Goal: Check status: Check status

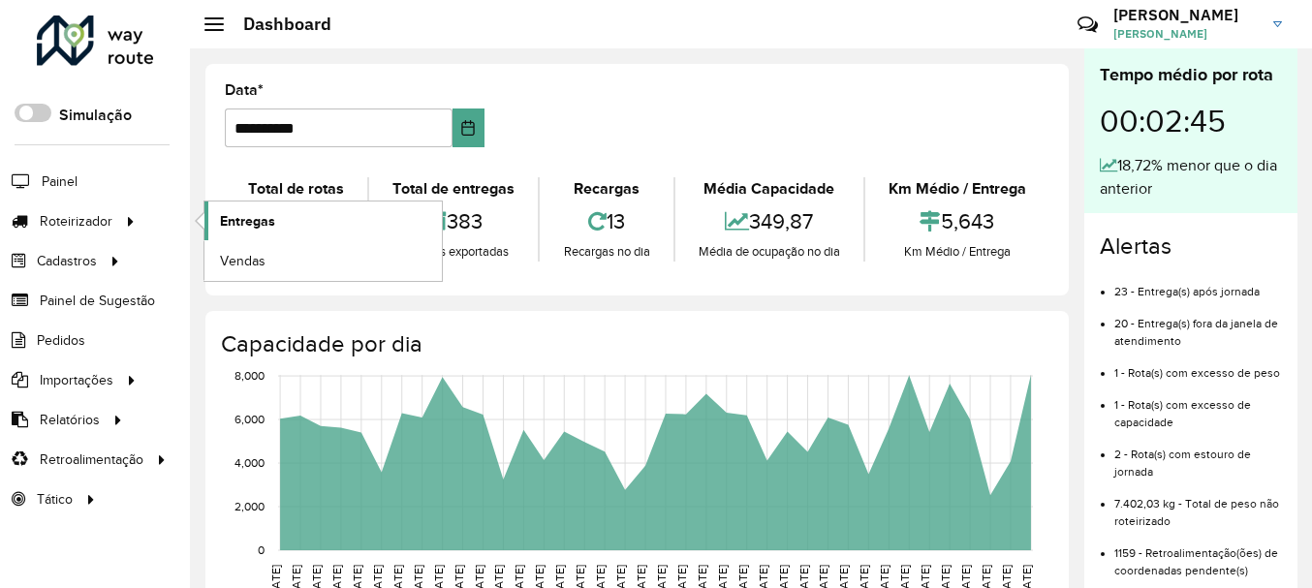
click at [251, 225] on span "Entregas" at bounding box center [247, 221] width 55 height 20
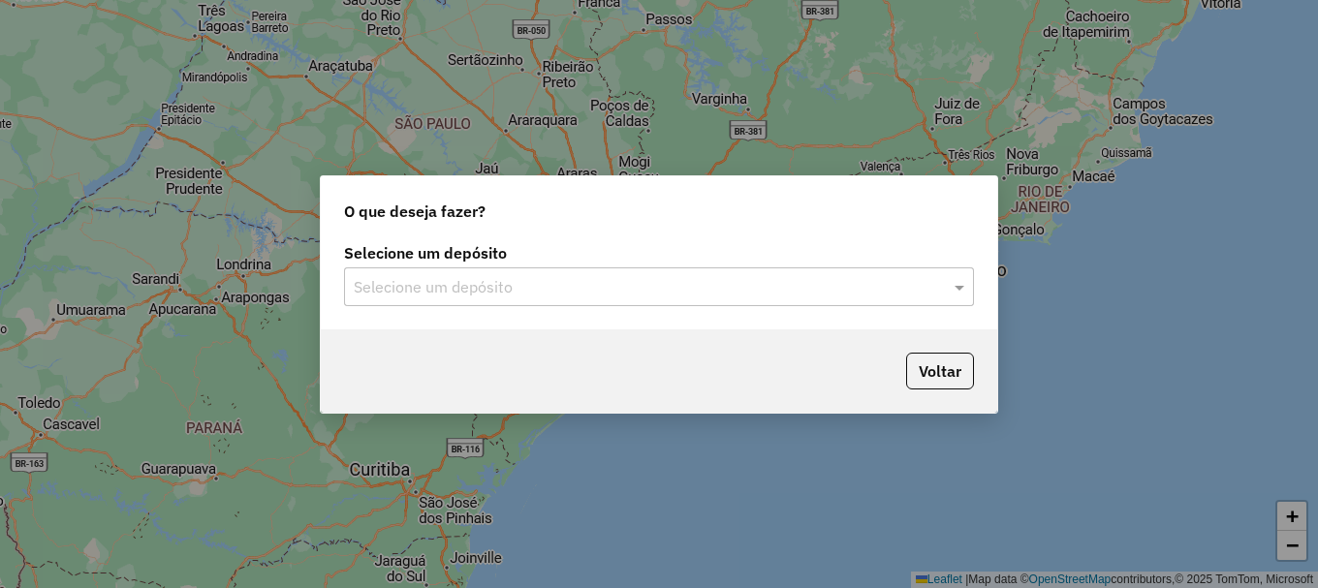
click at [440, 279] on input "text" at bounding box center [640, 287] width 572 height 23
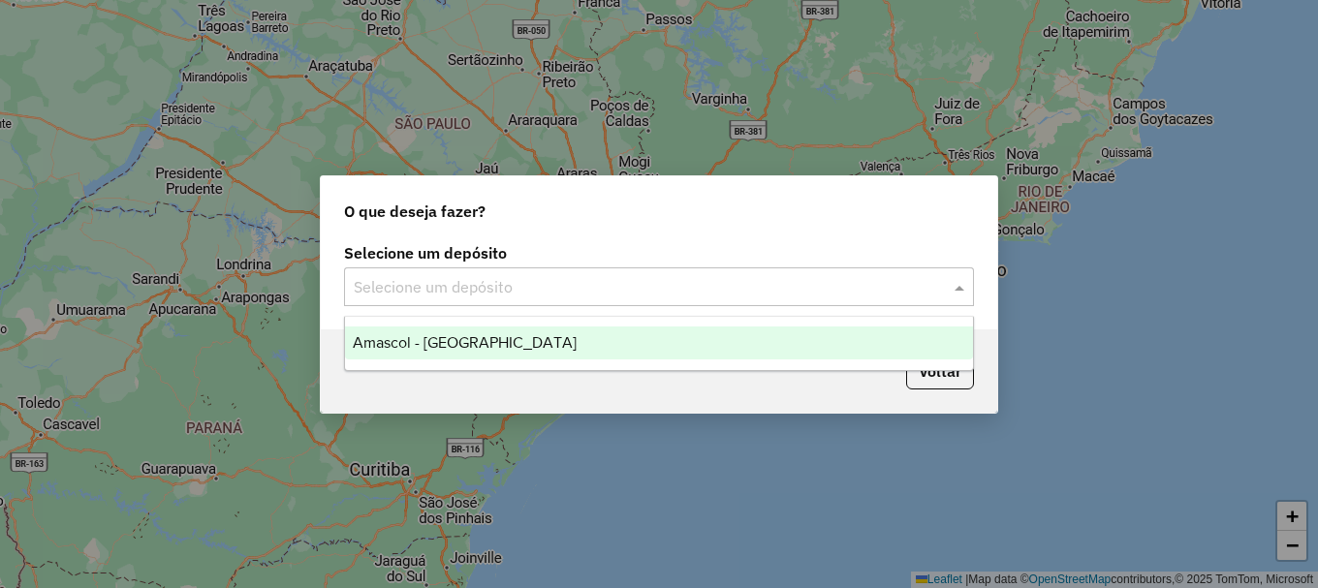
click at [407, 345] on span "Amascol - [GEOGRAPHIC_DATA]" at bounding box center [465, 342] width 224 height 16
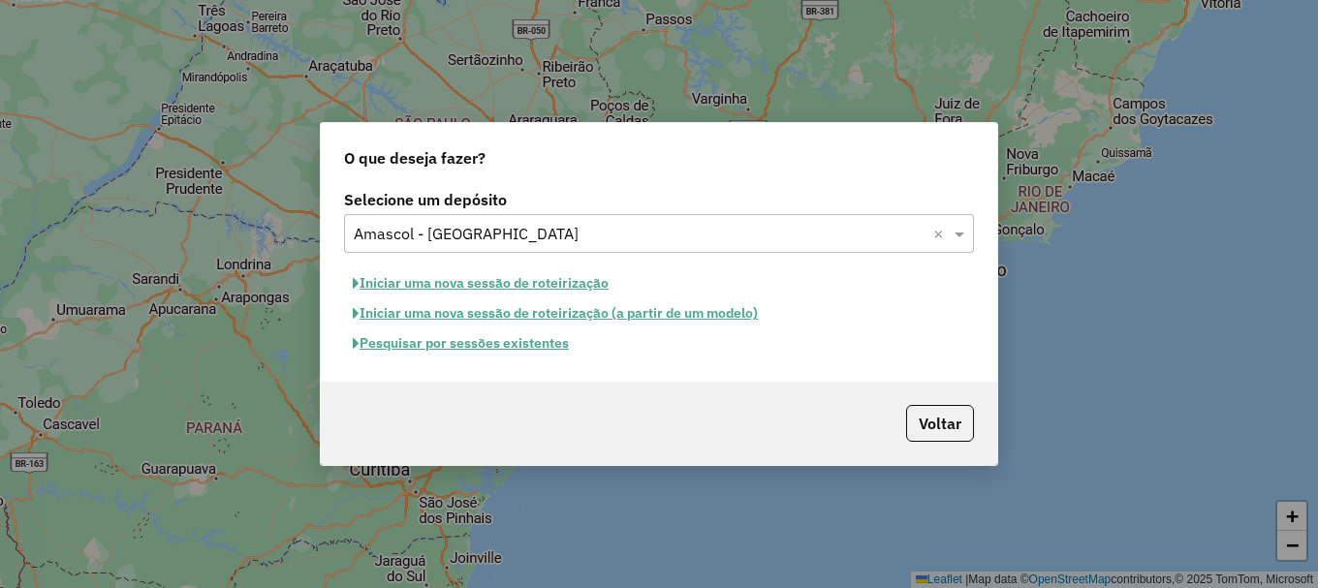
click at [502, 347] on button "Pesquisar por sessões existentes" at bounding box center [461, 344] width 234 height 30
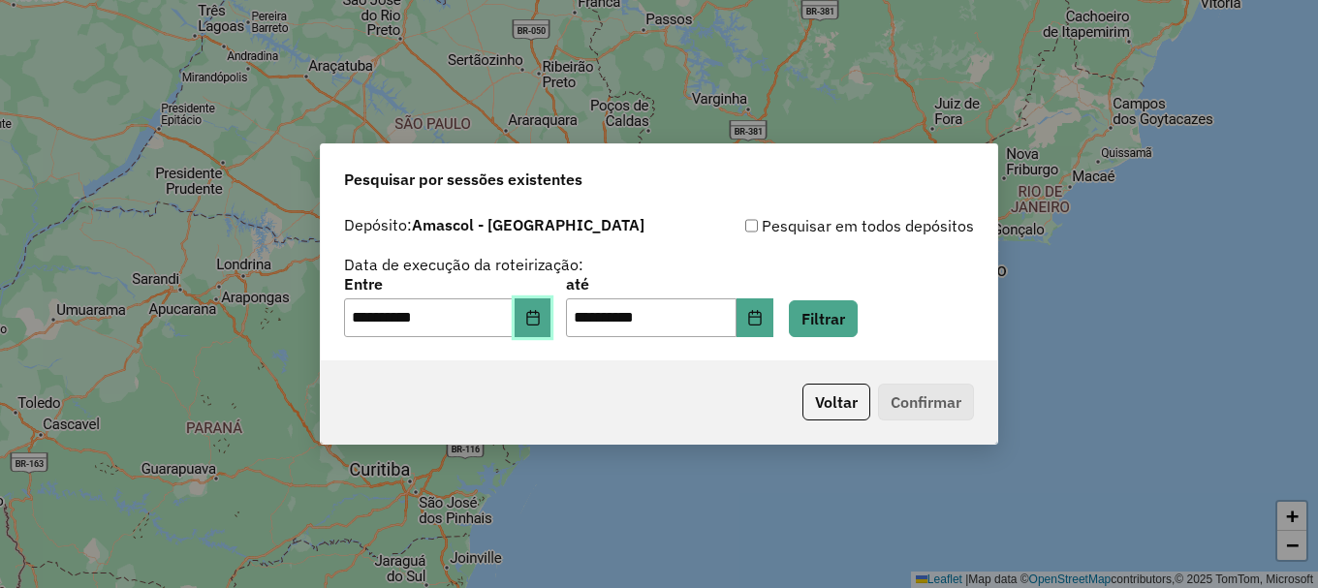
click at [541, 322] on icon "Choose Date" at bounding box center [533, 318] width 16 height 16
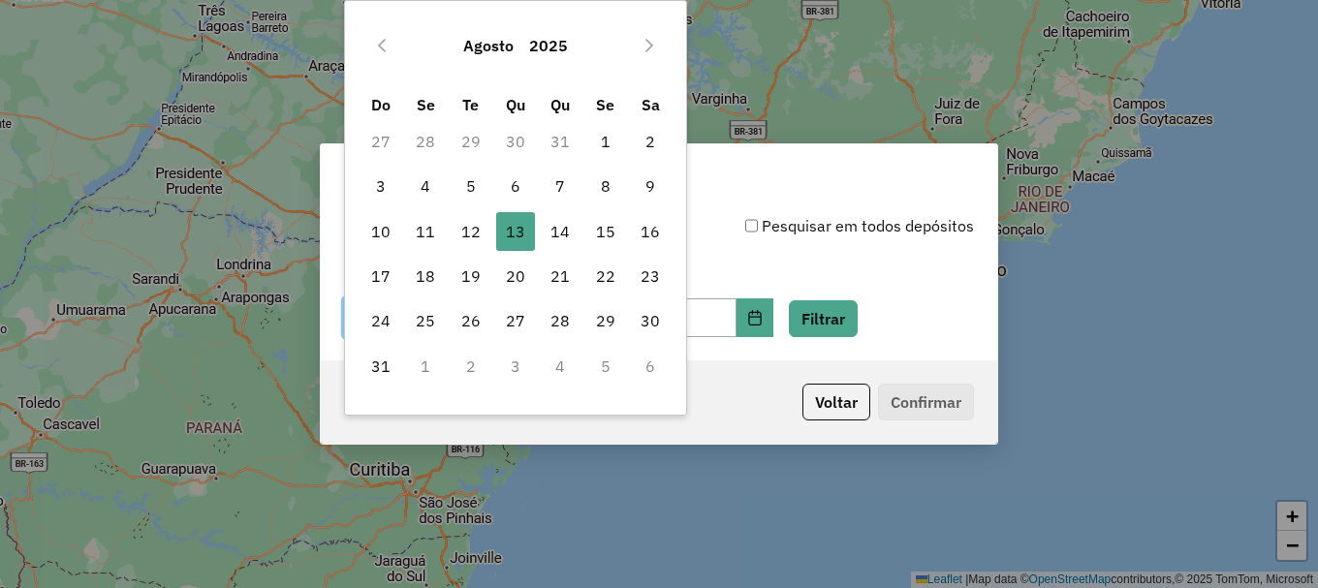
click at [556, 46] on button "2025" at bounding box center [548, 45] width 54 height 47
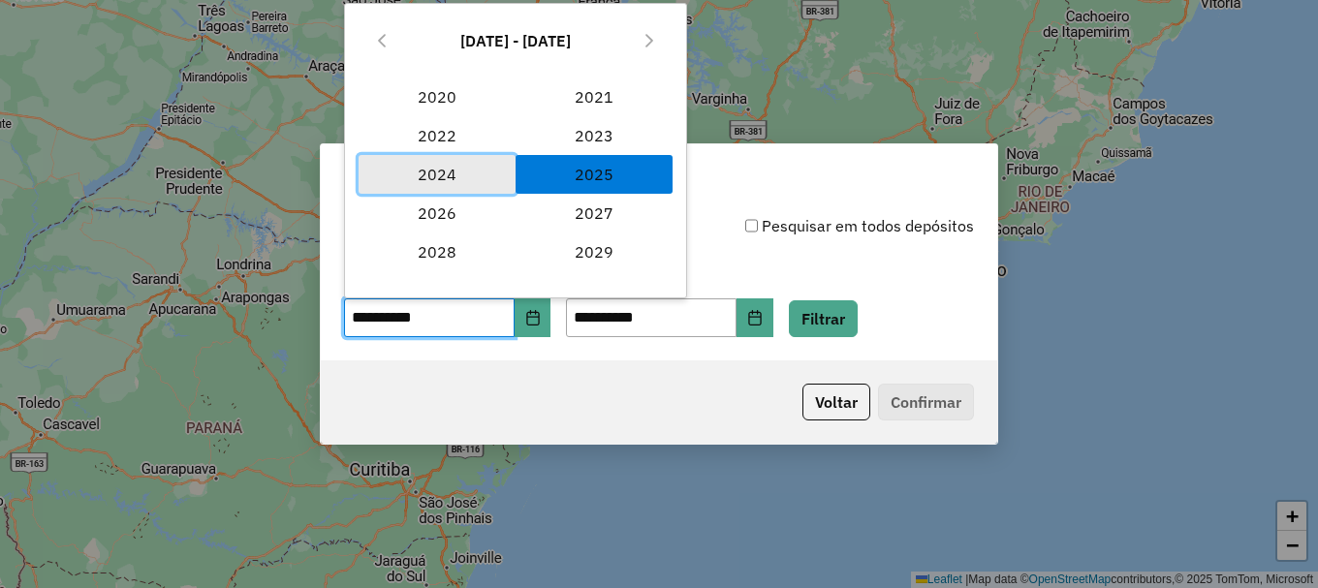
click at [438, 178] on span "2024" at bounding box center [437, 174] width 157 height 39
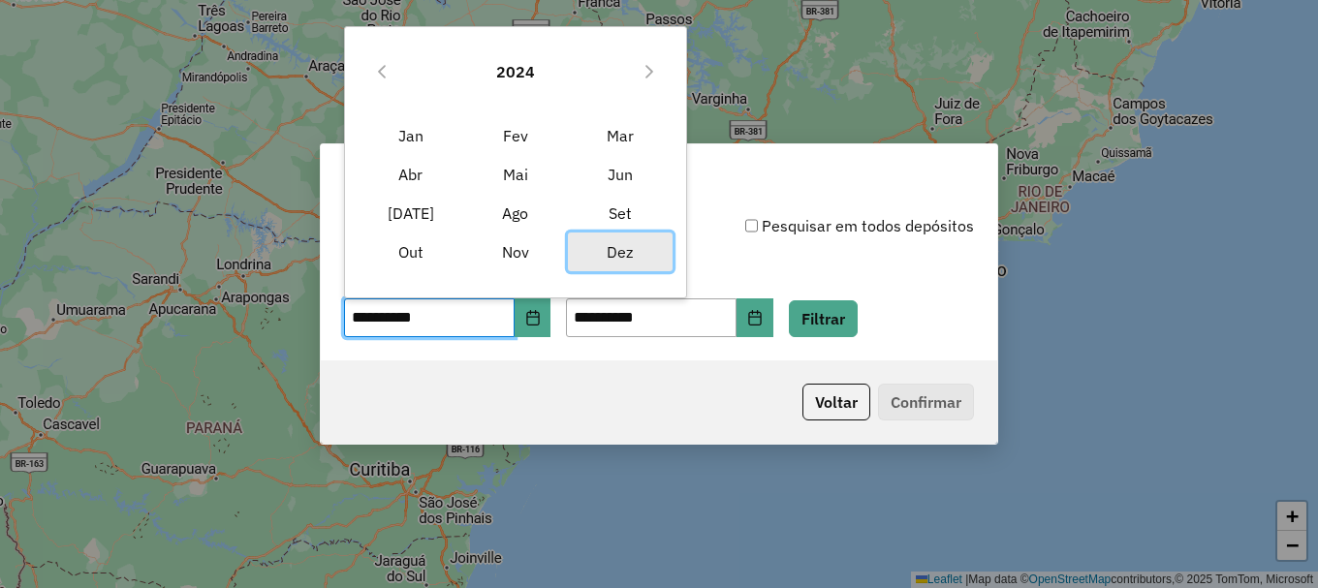
click at [619, 259] on span "Dez" at bounding box center [620, 252] width 105 height 39
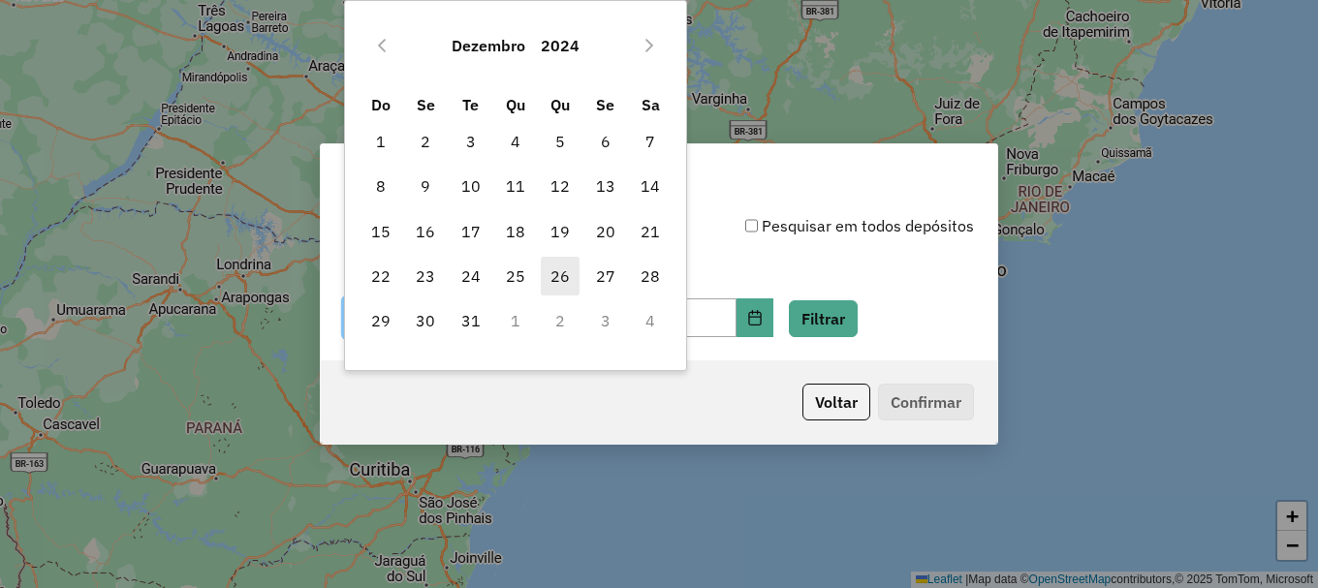
click at [552, 272] on span "26" at bounding box center [560, 276] width 39 height 39
type input "**********"
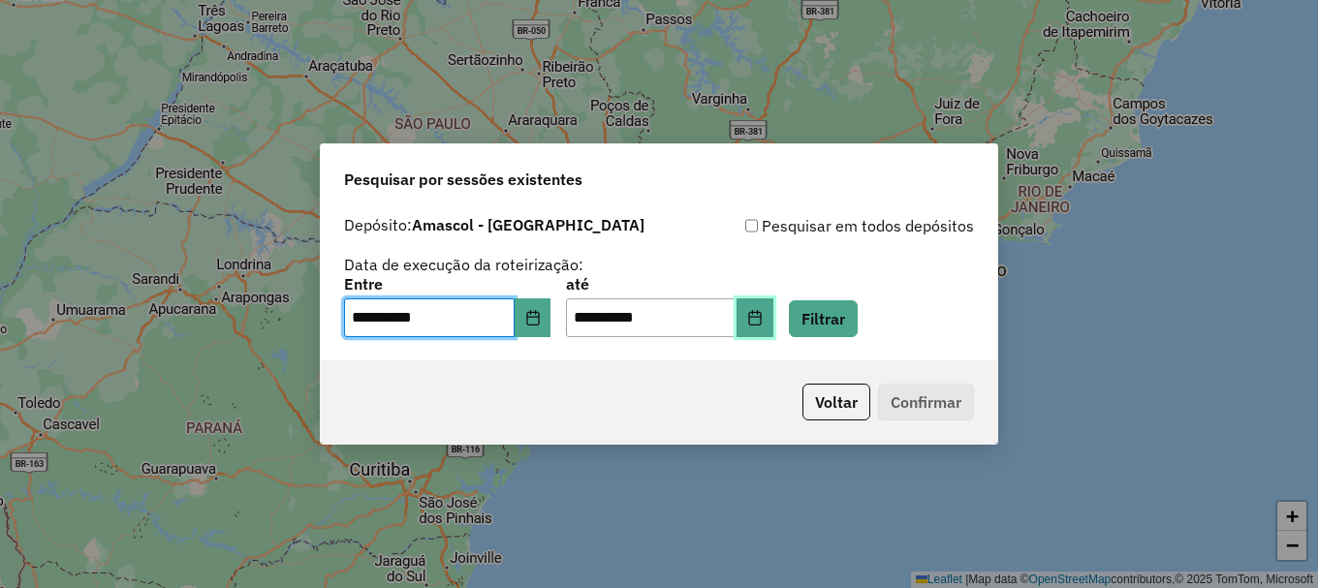
click at [763, 322] on icon "Choose Date" at bounding box center [755, 318] width 16 height 16
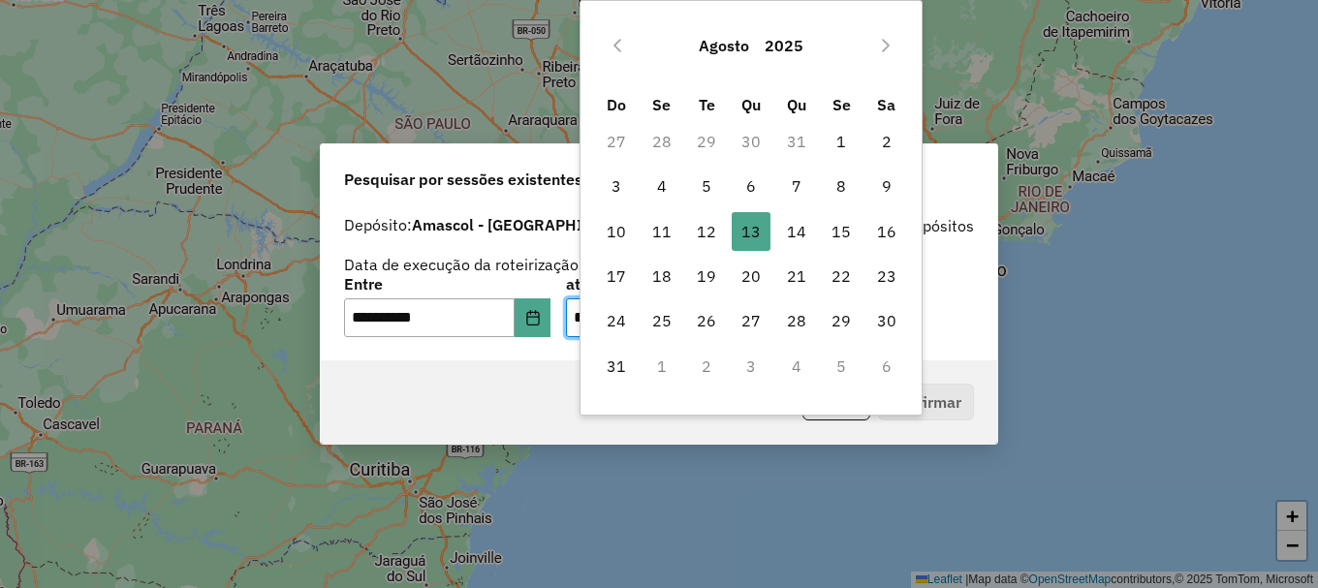
click at [785, 39] on button "2025" at bounding box center [784, 45] width 54 height 47
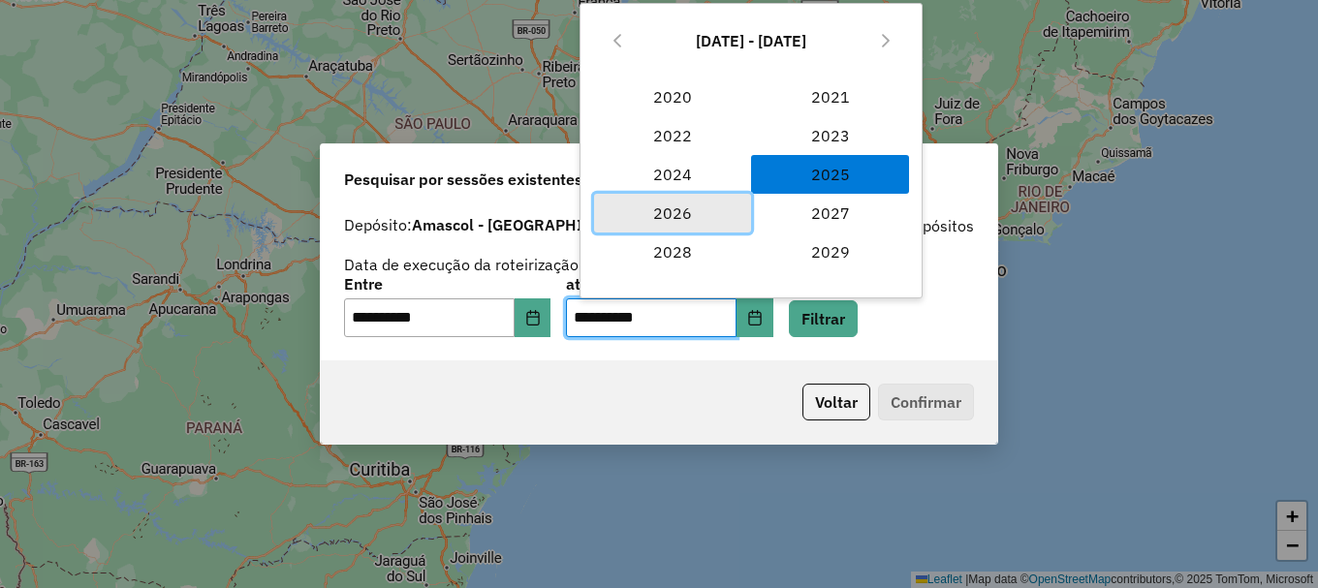
click at [671, 209] on span "2026" at bounding box center [672, 213] width 157 height 39
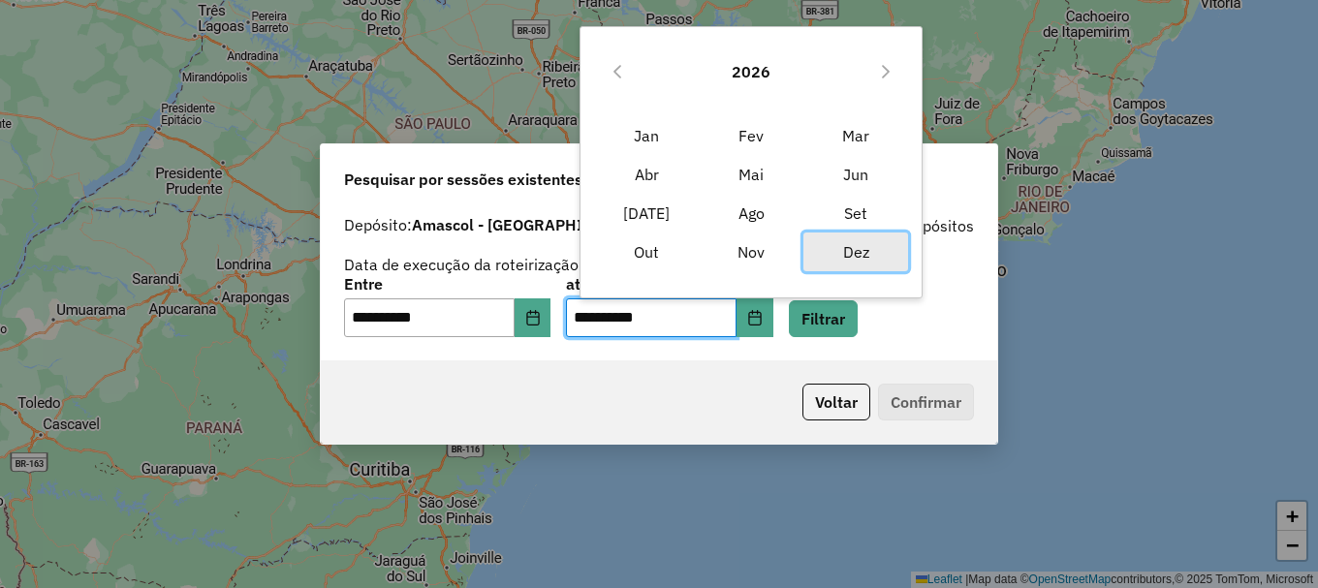
click at [846, 245] on span "Dez" at bounding box center [856, 252] width 105 height 39
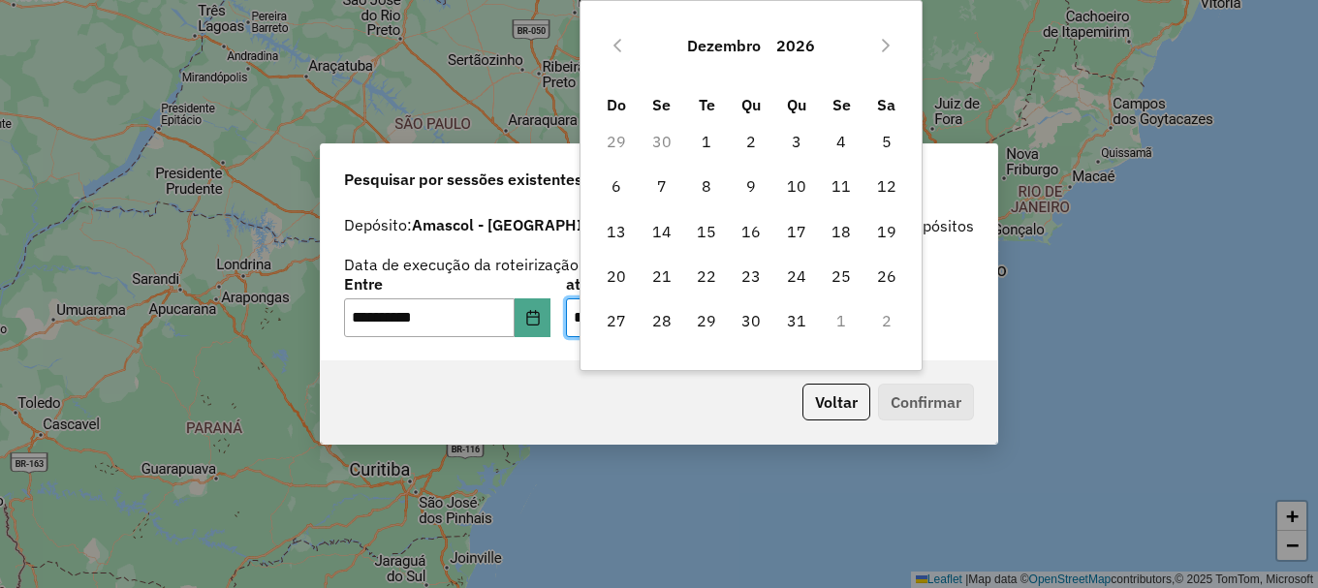
click at [781, 47] on button "2026" at bounding box center [796, 45] width 54 height 47
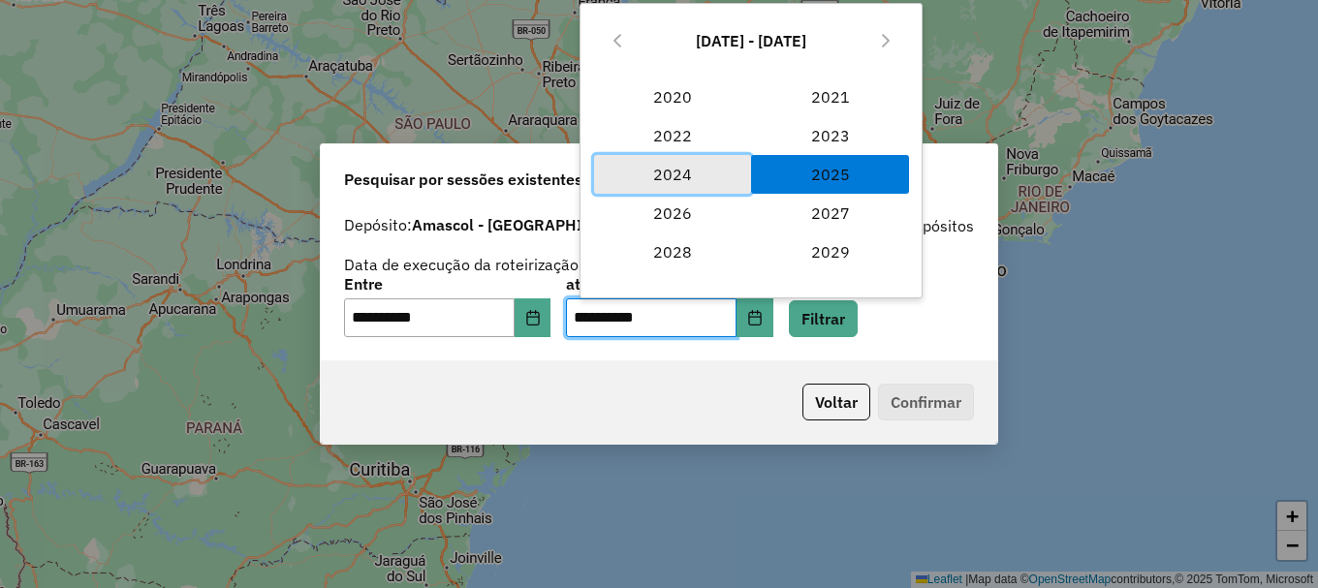
click at [670, 176] on span "2024" at bounding box center [672, 174] width 157 height 39
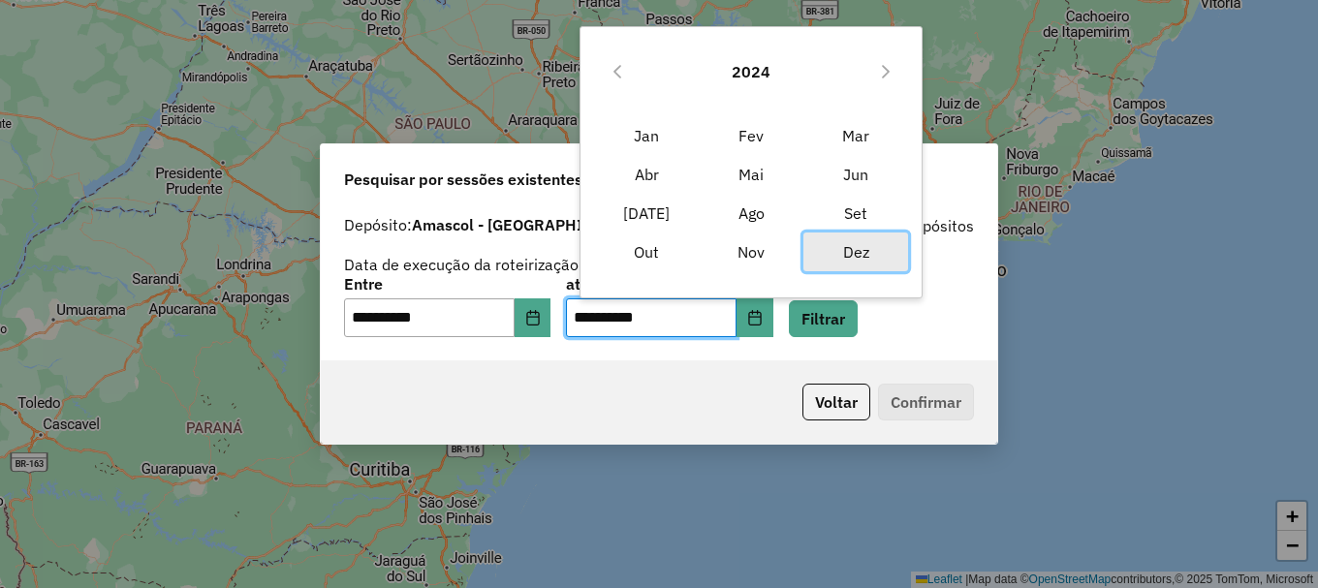
click at [858, 255] on span "Dez" at bounding box center [856, 252] width 105 height 39
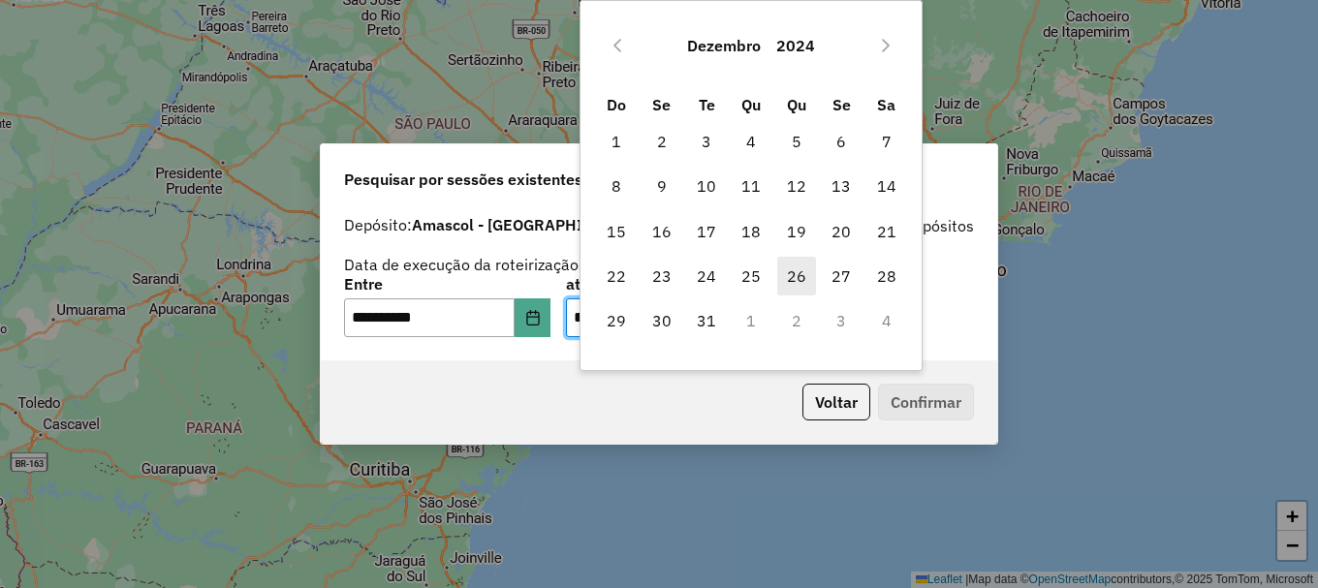
click at [803, 271] on span "26" at bounding box center [796, 276] width 39 height 39
type input "**********"
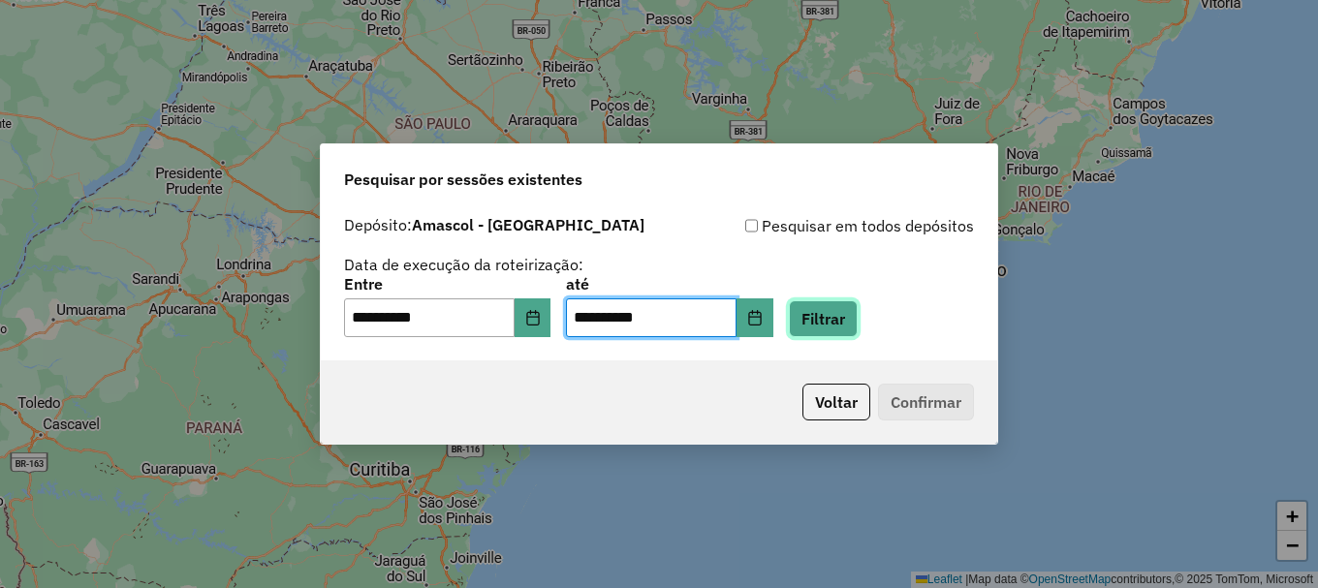
click at [858, 316] on button "Filtrar" at bounding box center [823, 318] width 69 height 37
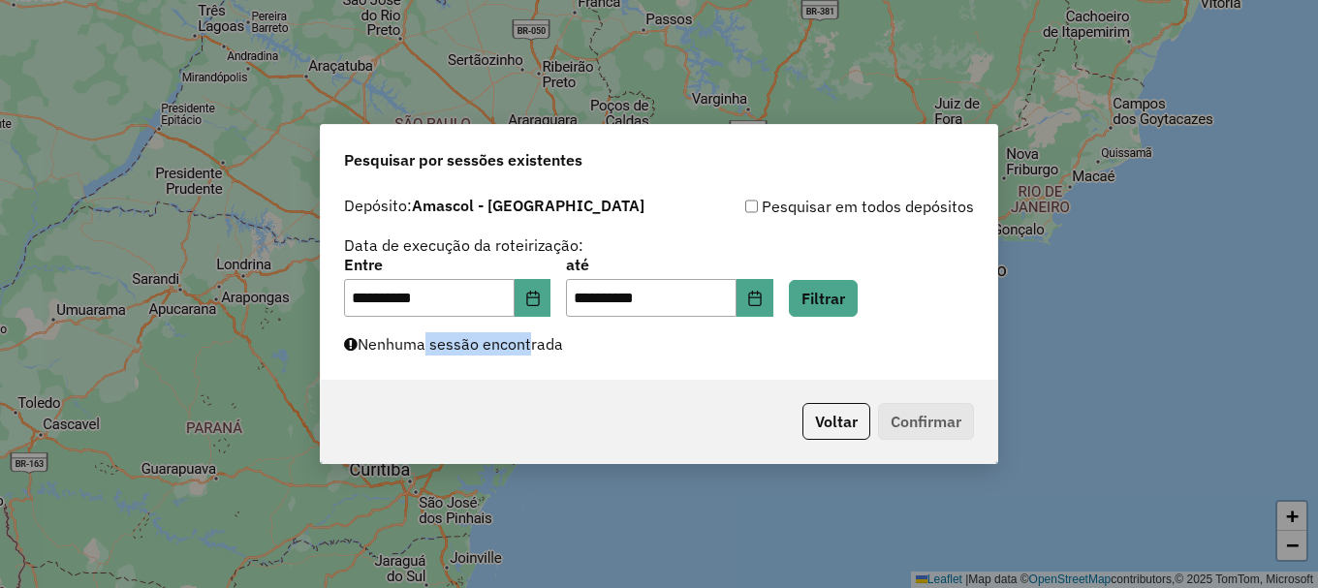
drag, startPoint x: 525, startPoint y: 342, endPoint x: 424, endPoint y: 346, distance: 101.8
click at [424, 346] on label "Nenhuma sessão encontrada" at bounding box center [453, 343] width 219 height 23
click at [541, 296] on icon "Choose Date" at bounding box center [533, 299] width 16 height 16
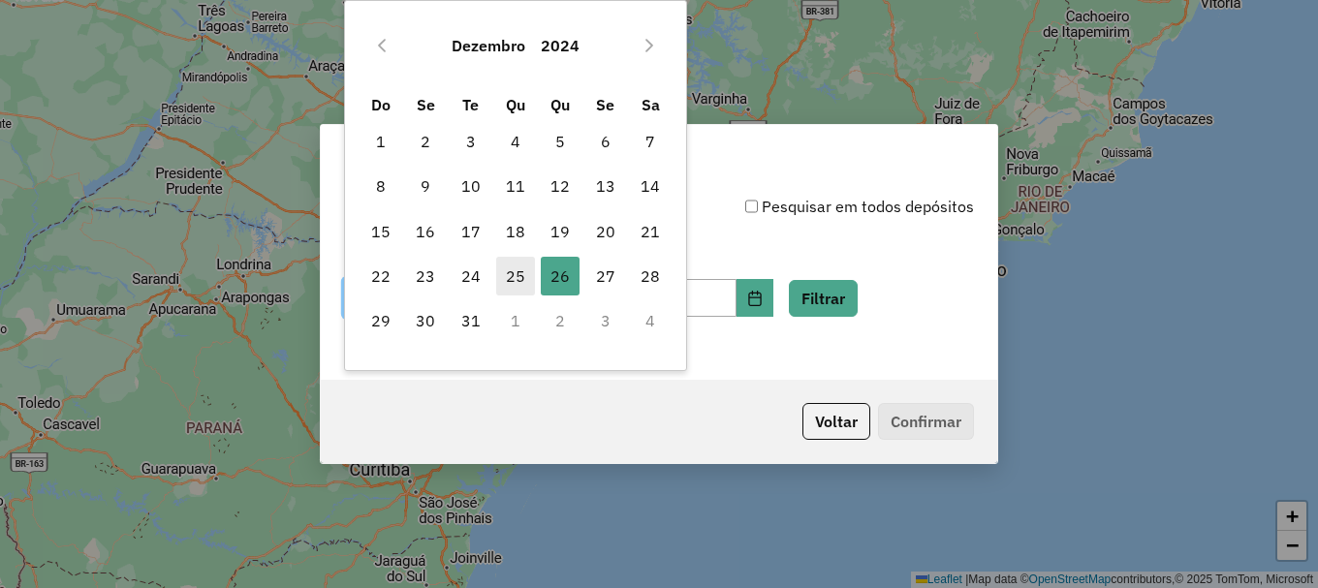
click at [511, 276] on span "25" at bounding box center [515, 276] width 39 height 39
type input "**********"
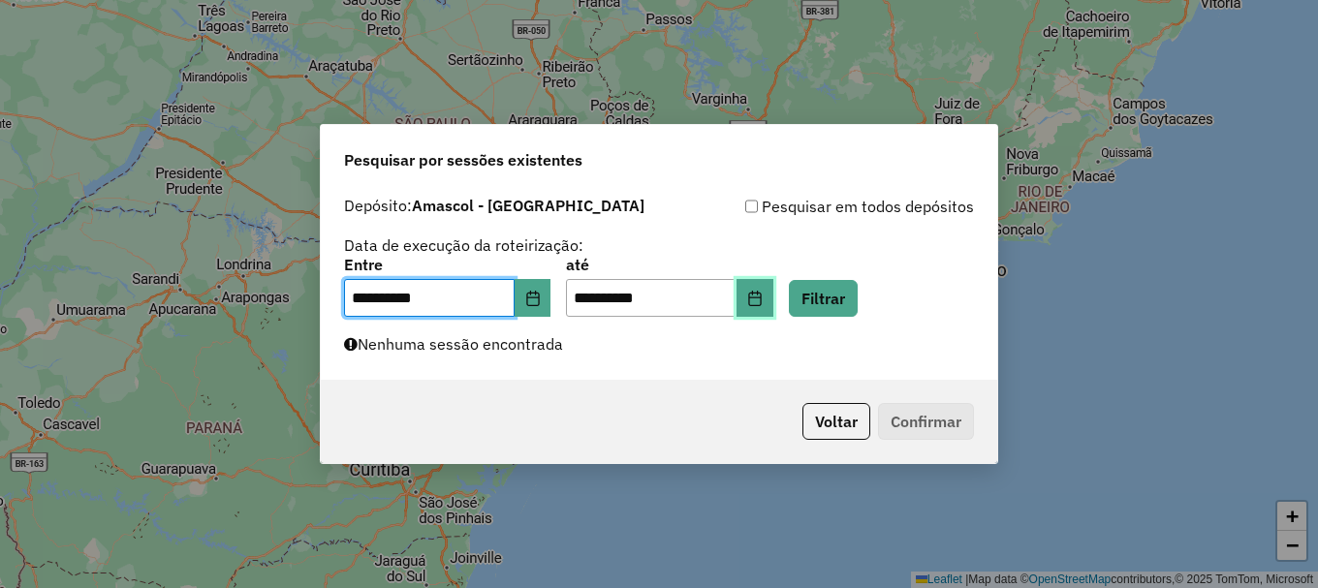
click at [763, 301] on icon "Choose Date" at bounding box center [755, 299] width 16 height 16
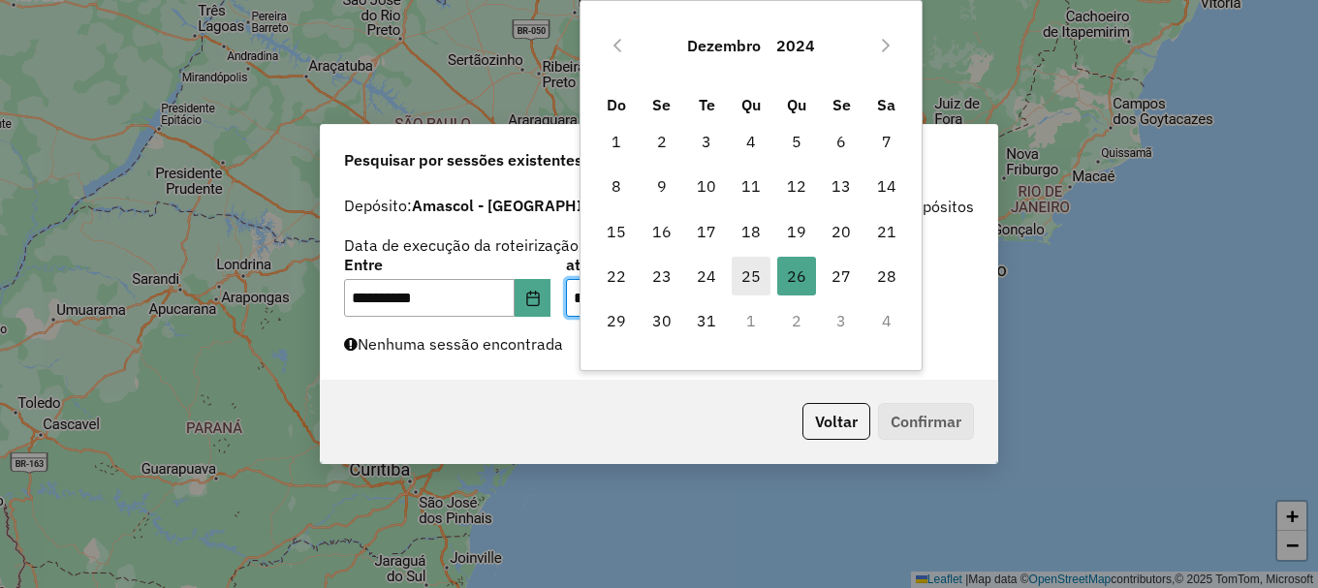
click at [745, 281] on span "25" at bounding box center [751, 276] width 39 height 39
type input "**********"
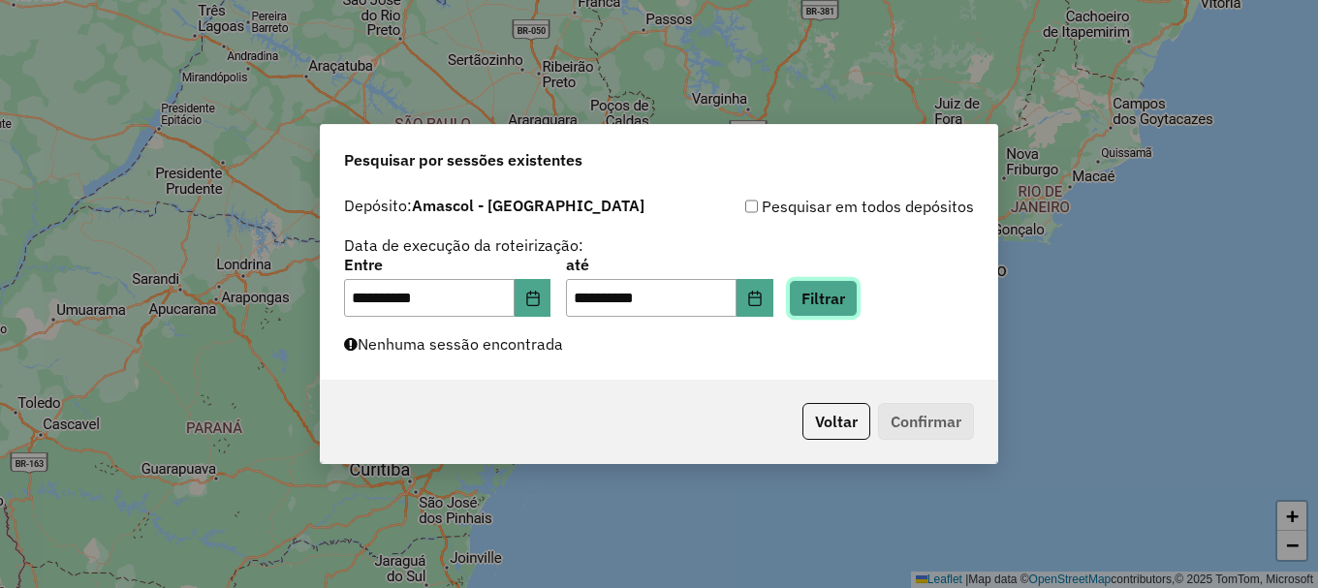
click at [855, 300] on button "Filtrar" at bounding box center [823, 298] width 69 height 37
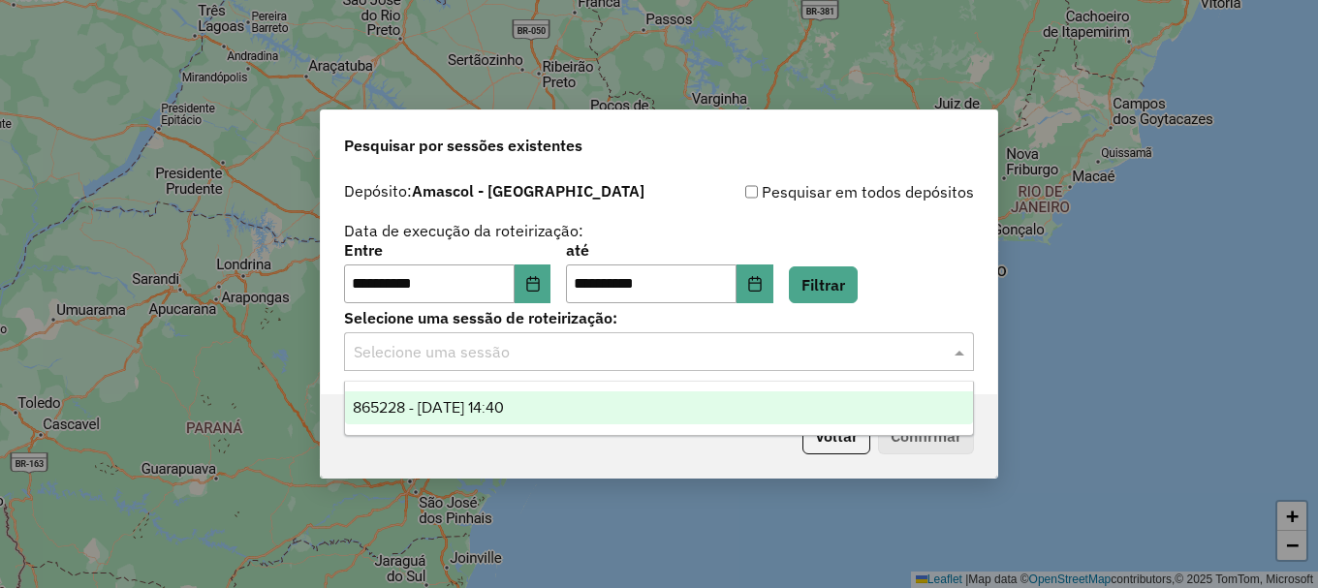
click at [479, 353] on input "text" at bounding box center [640, 352] width 572 height 23
